Goal: Navigation & Orientation: Find specific page/section

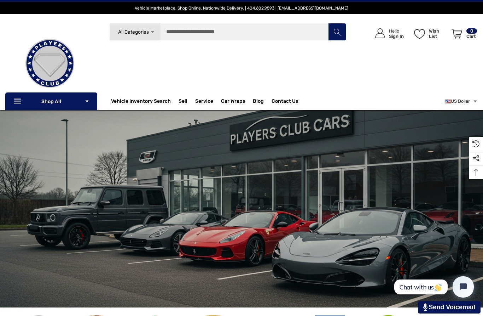
click at [307, 118] on link "About Us" at bounding box center [315, 124] width 87 height 14
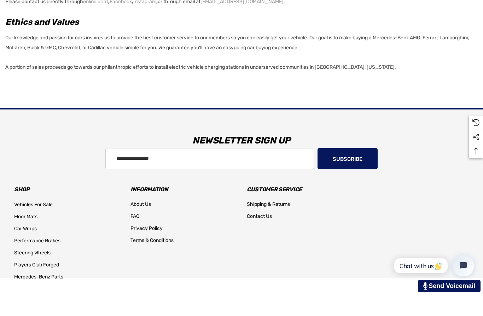
scroll to position [540, 0]
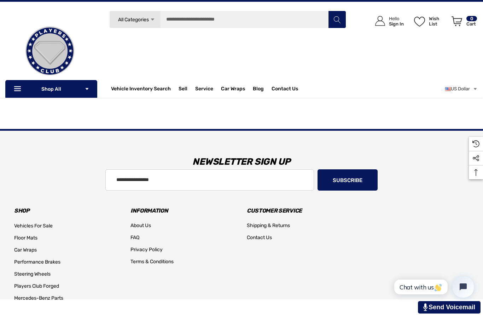
click at [22, 86] on img at bounding box center [50, 51] width 71 height 71
